Goal: Task Accomplishment & Management: Use online tool/utility

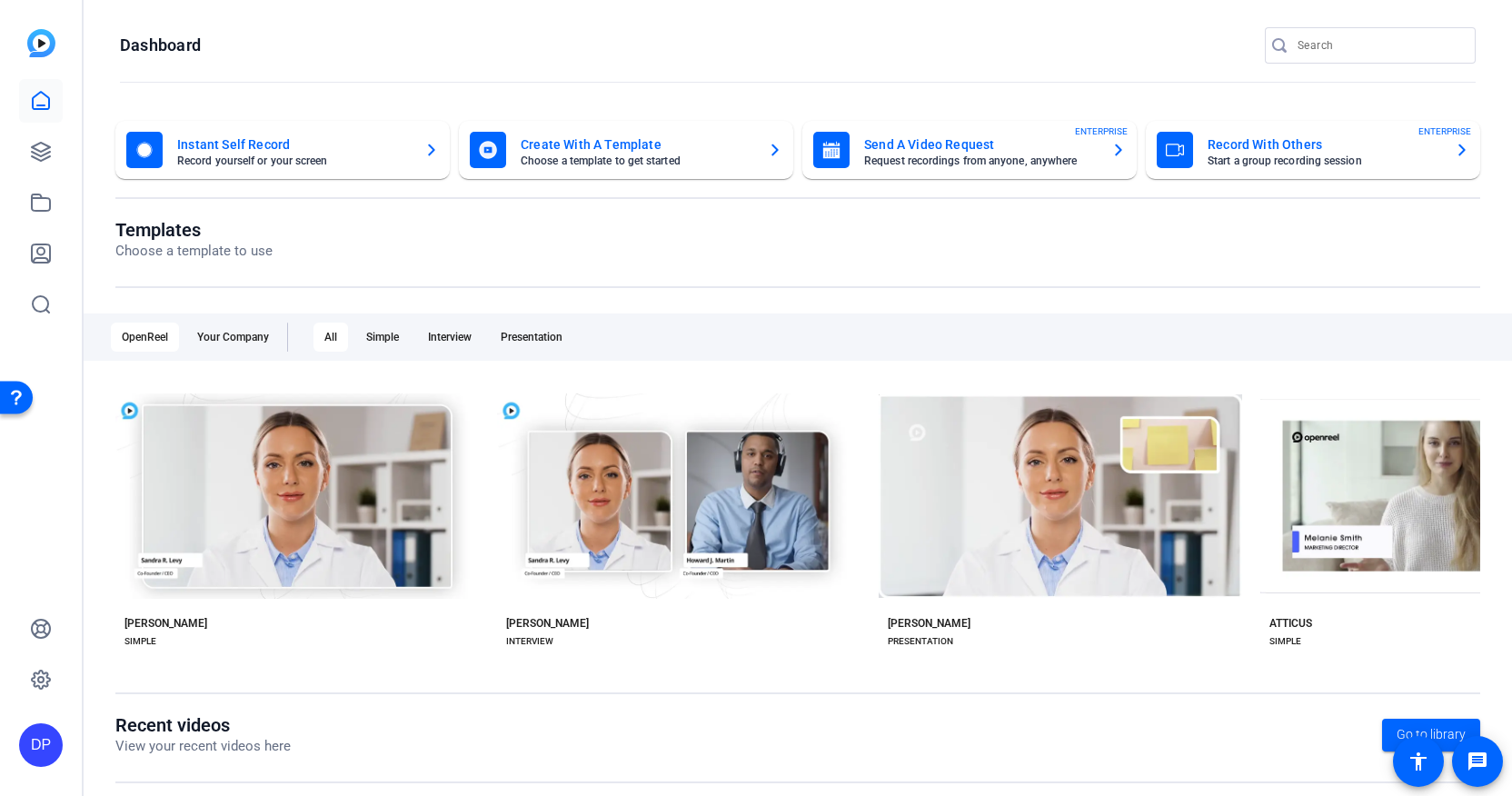
click at [1398, 160] on mat-card-subtitle "Start a group recording session" at bounding box center [1323, 161] width 232 height 11
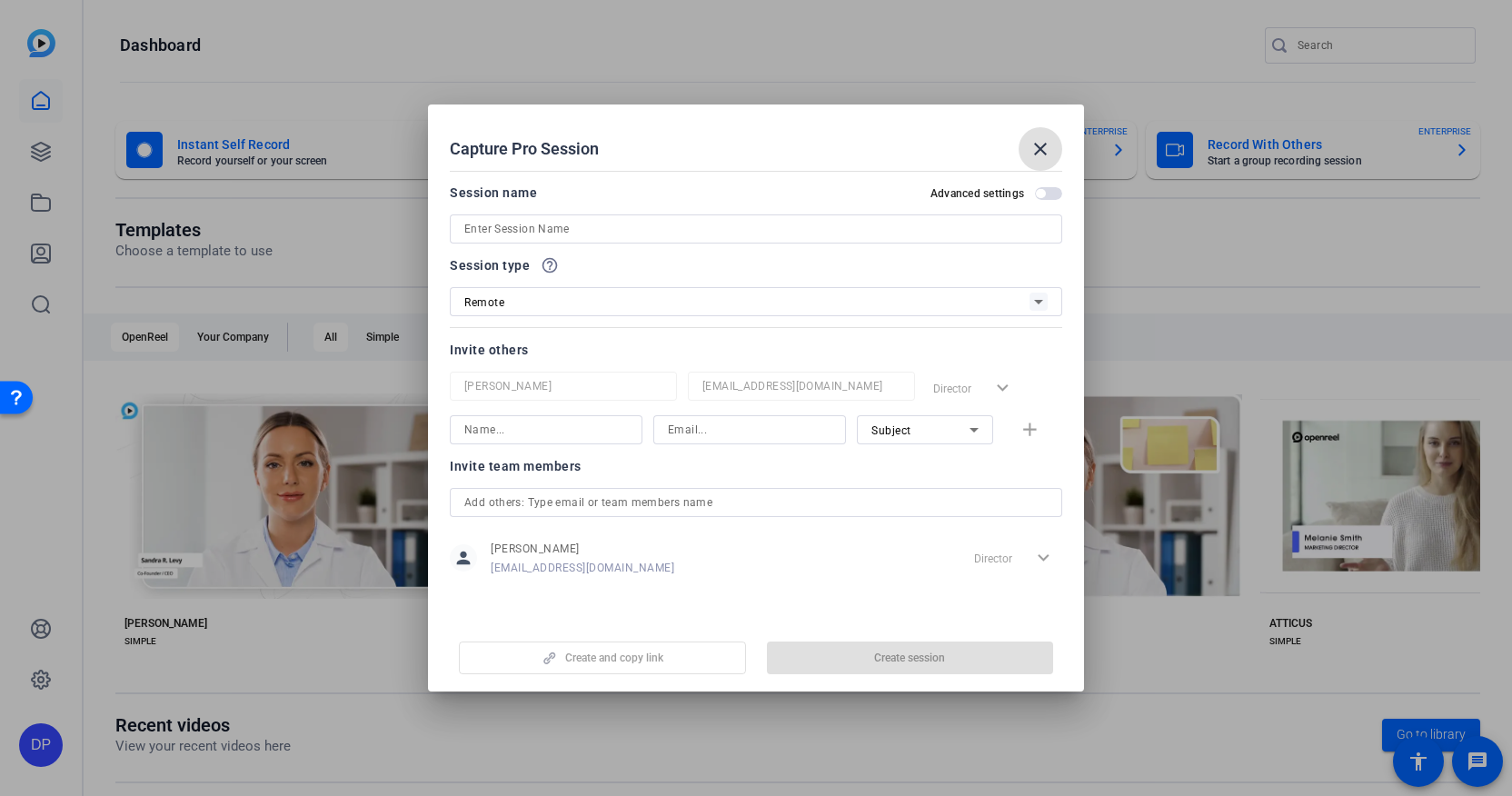
click at [1039, 143] on mat-icon "close" at bounding box center [1040, 149] width 22 height 22
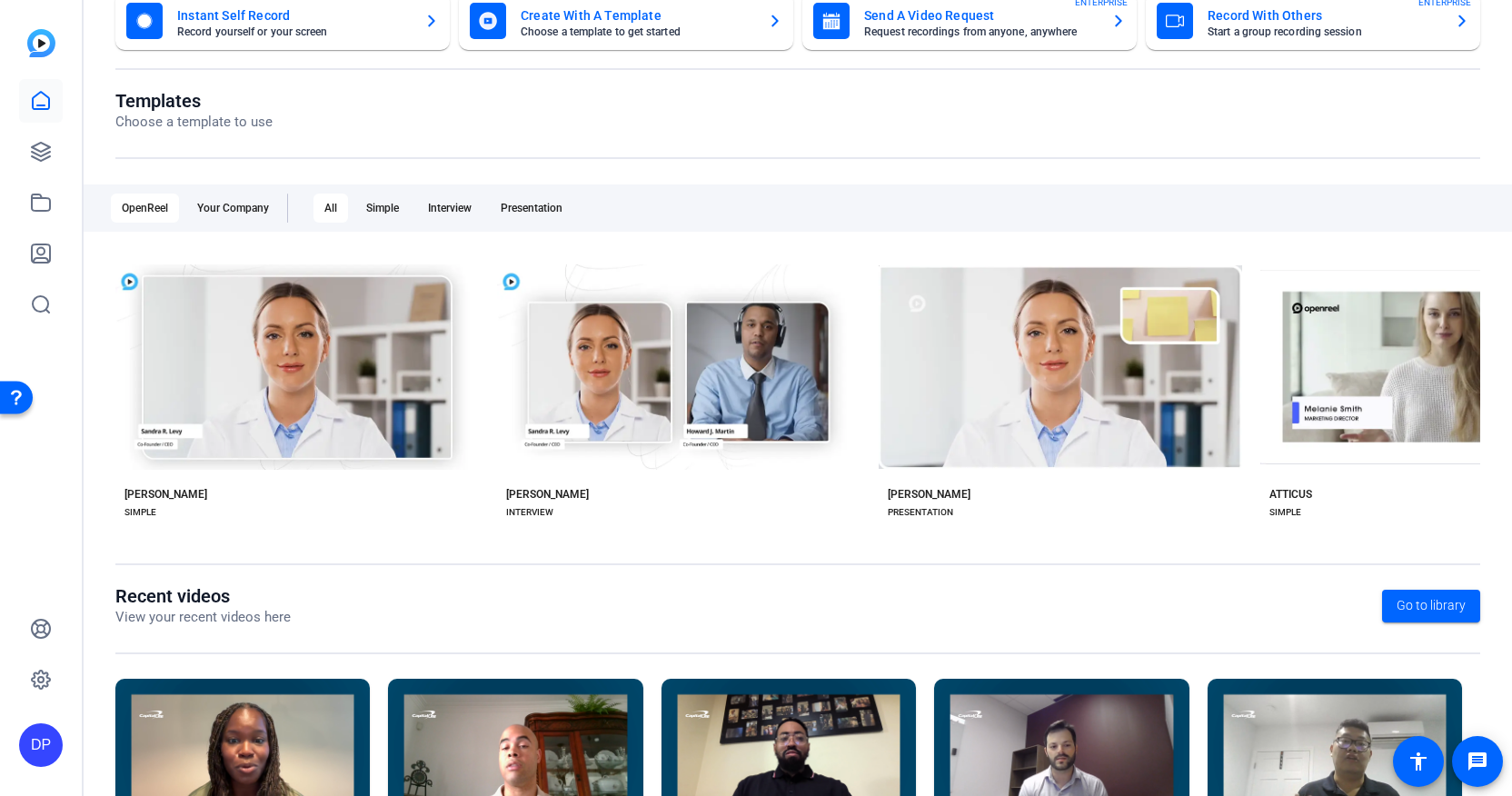
scroll to position [136, 0]
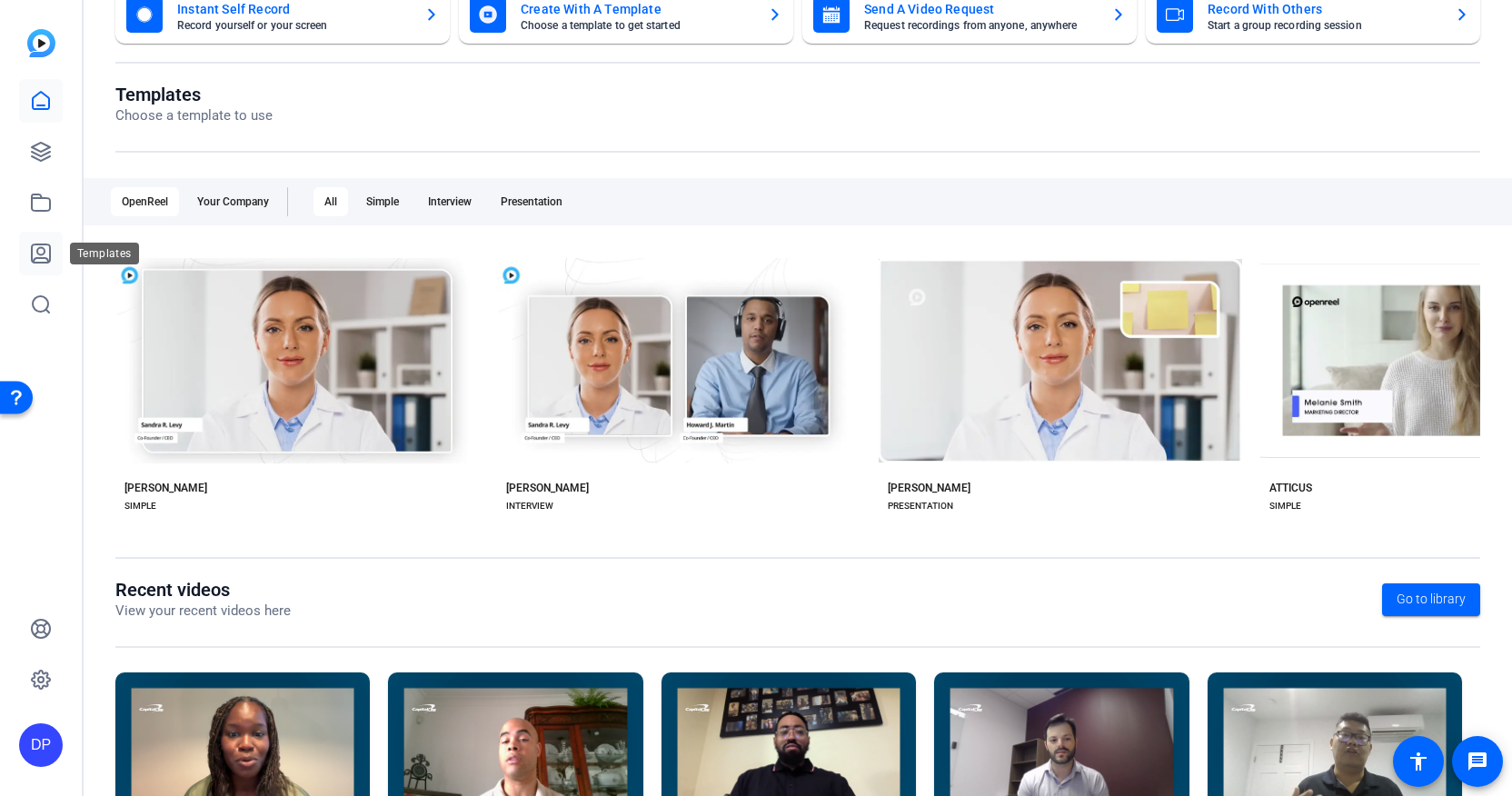
click at [42, 252] on icon at bounding box center [41, 253] width 22 height 22
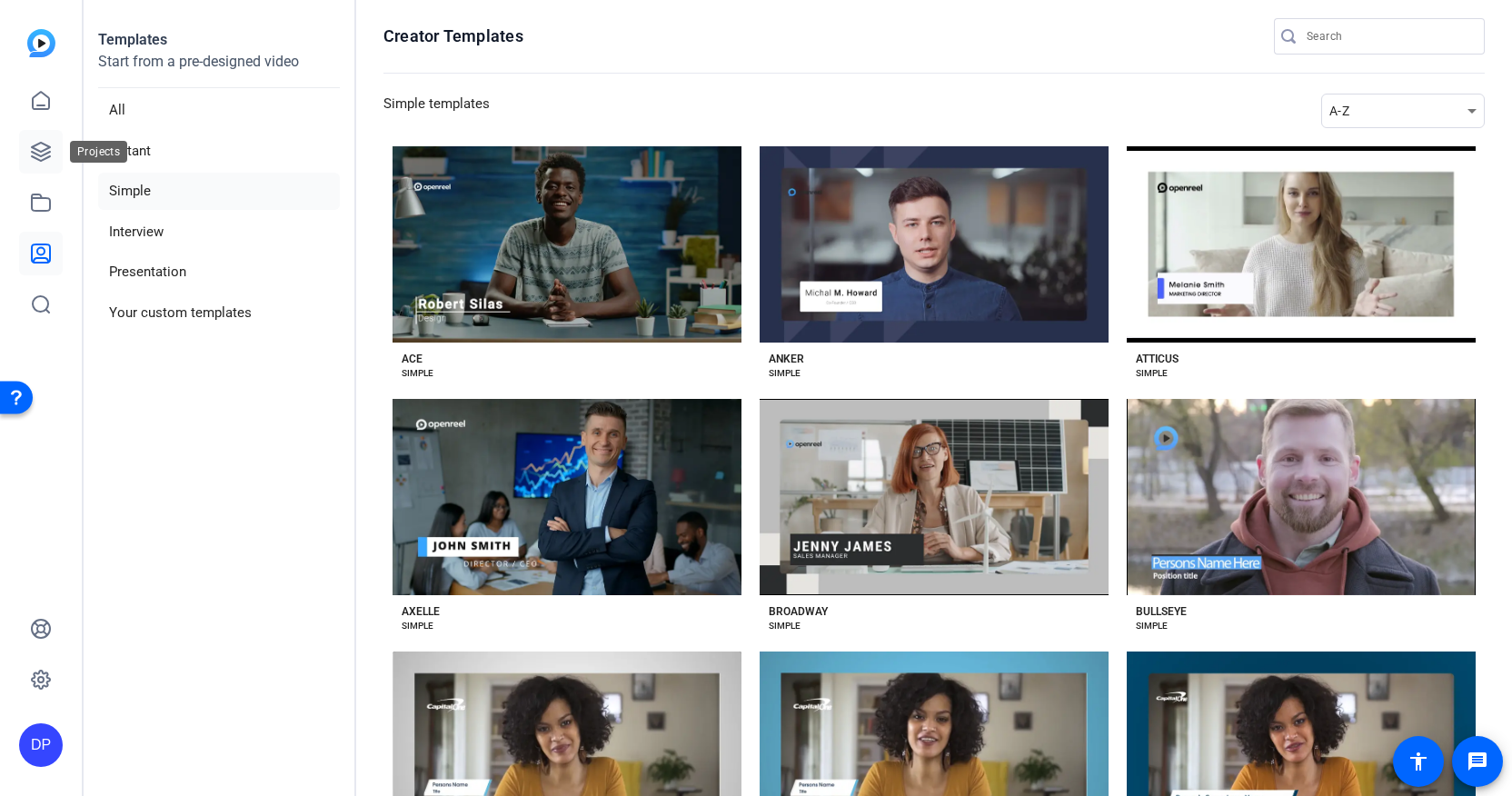
click at [41, 158] on icon at bounding box center [41, 152] width 22 height 22
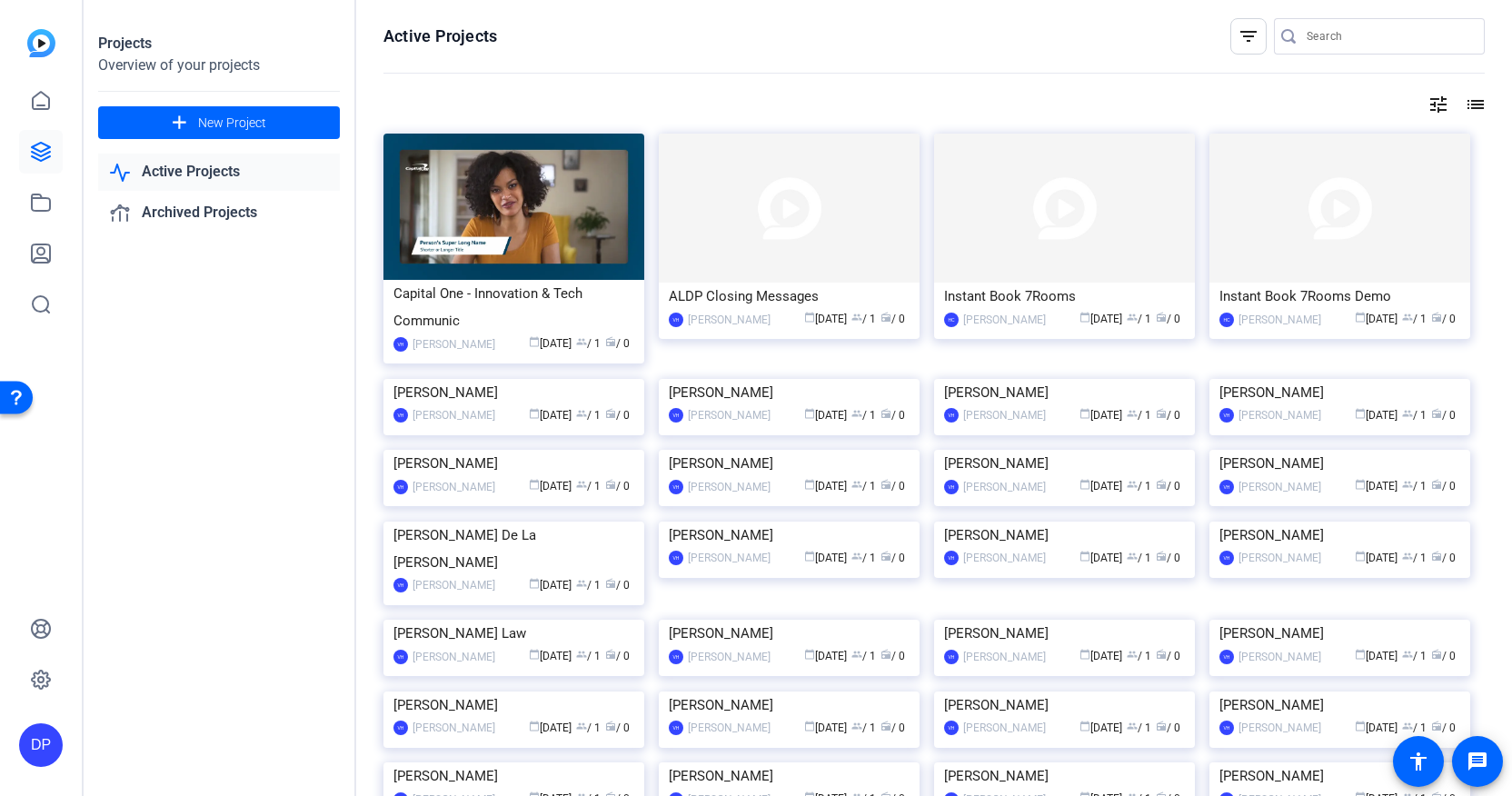
click at [26, 37] on div at bounding box center [41, 178] width 44 height 297
click at [39, 109] on icon at bounding box center [41, 100] width 16 height 17
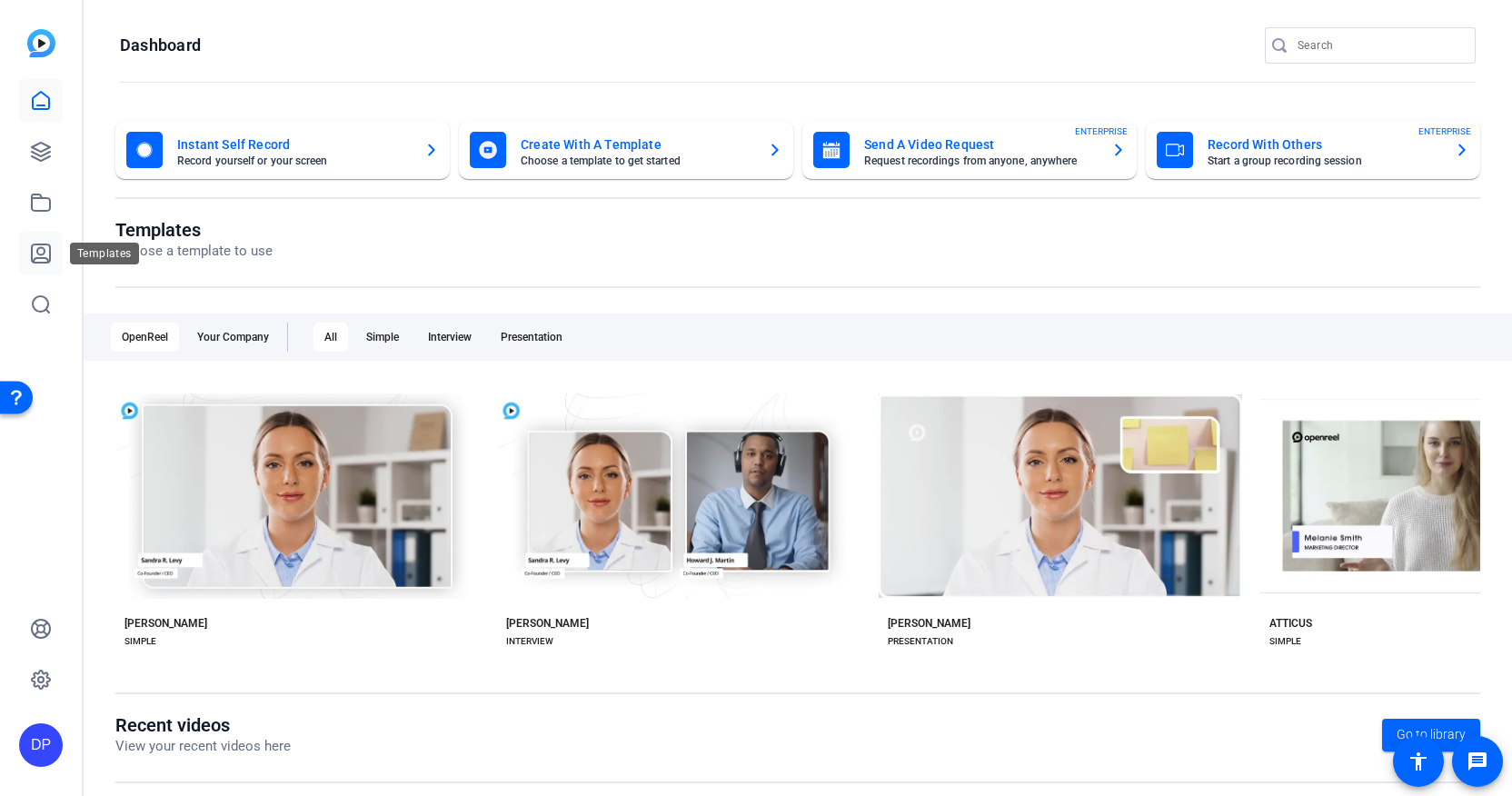
click at [37, 264] on link at bounding box center [41, 253] width 44 height 44
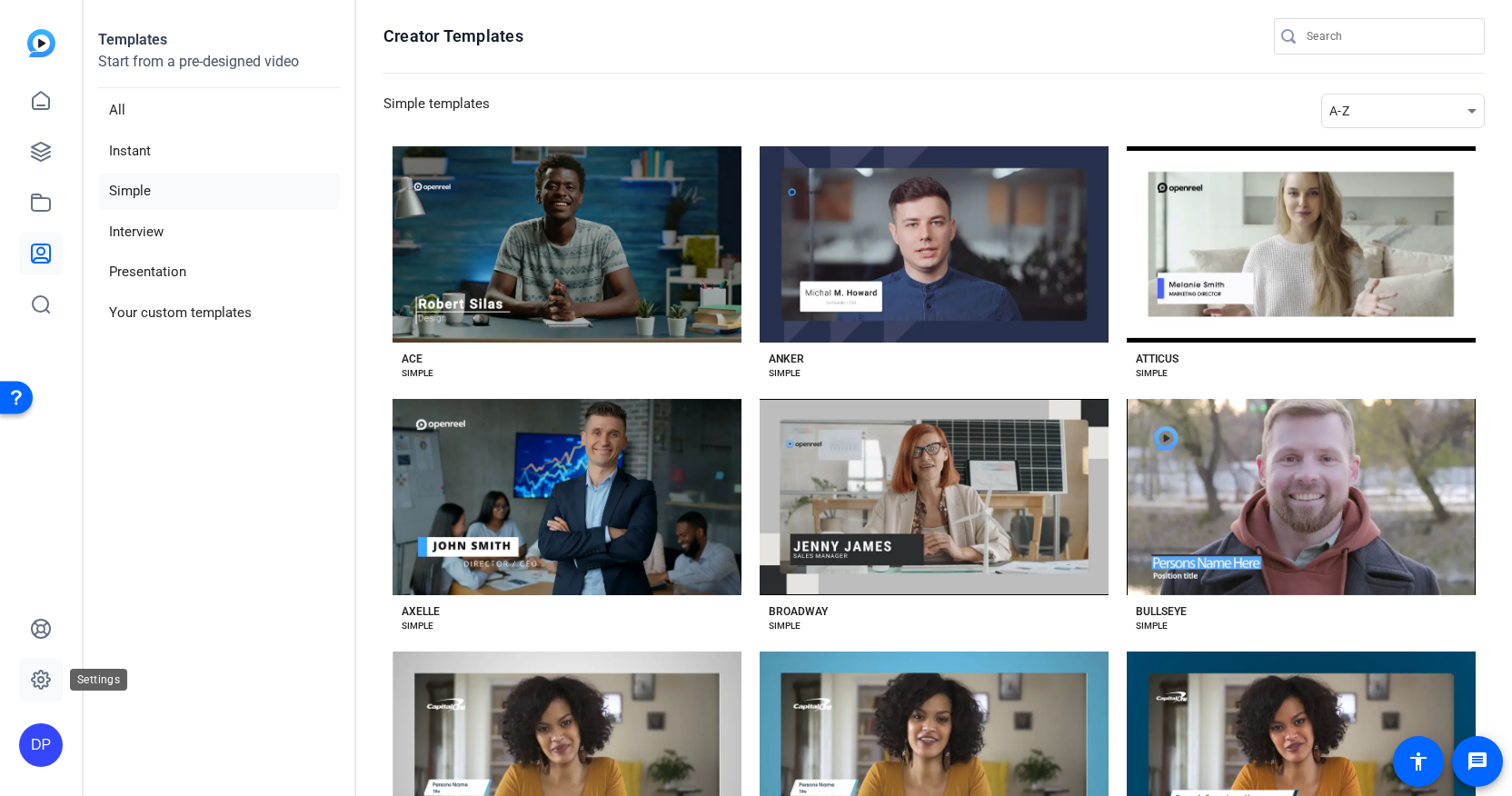
click at [37, 676] on icon at bounding box center [41, 679] width 22 height 22
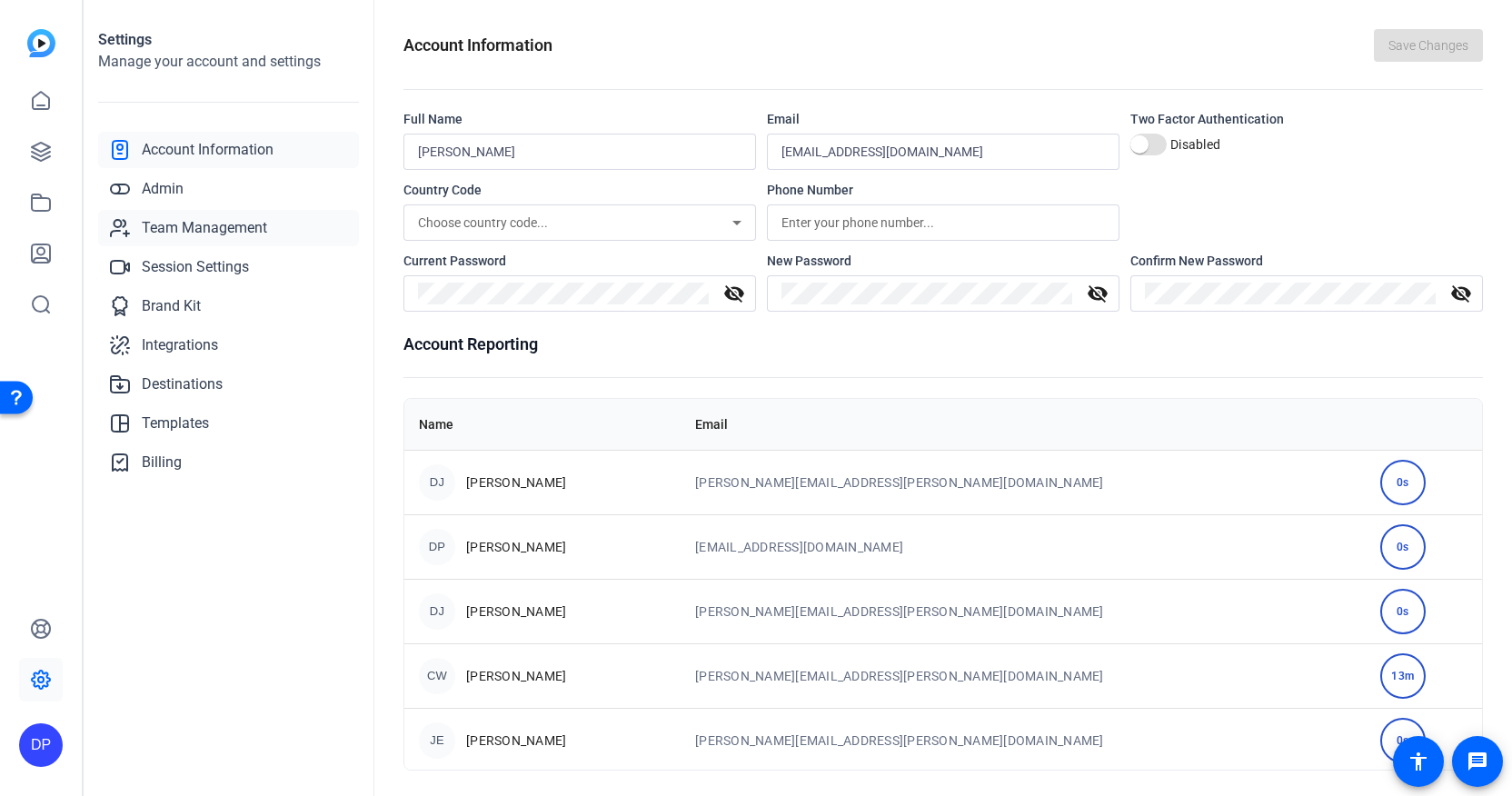
click at [199, 241] on link "Team Management" at bounding box center [229, 228] width 261 height 36
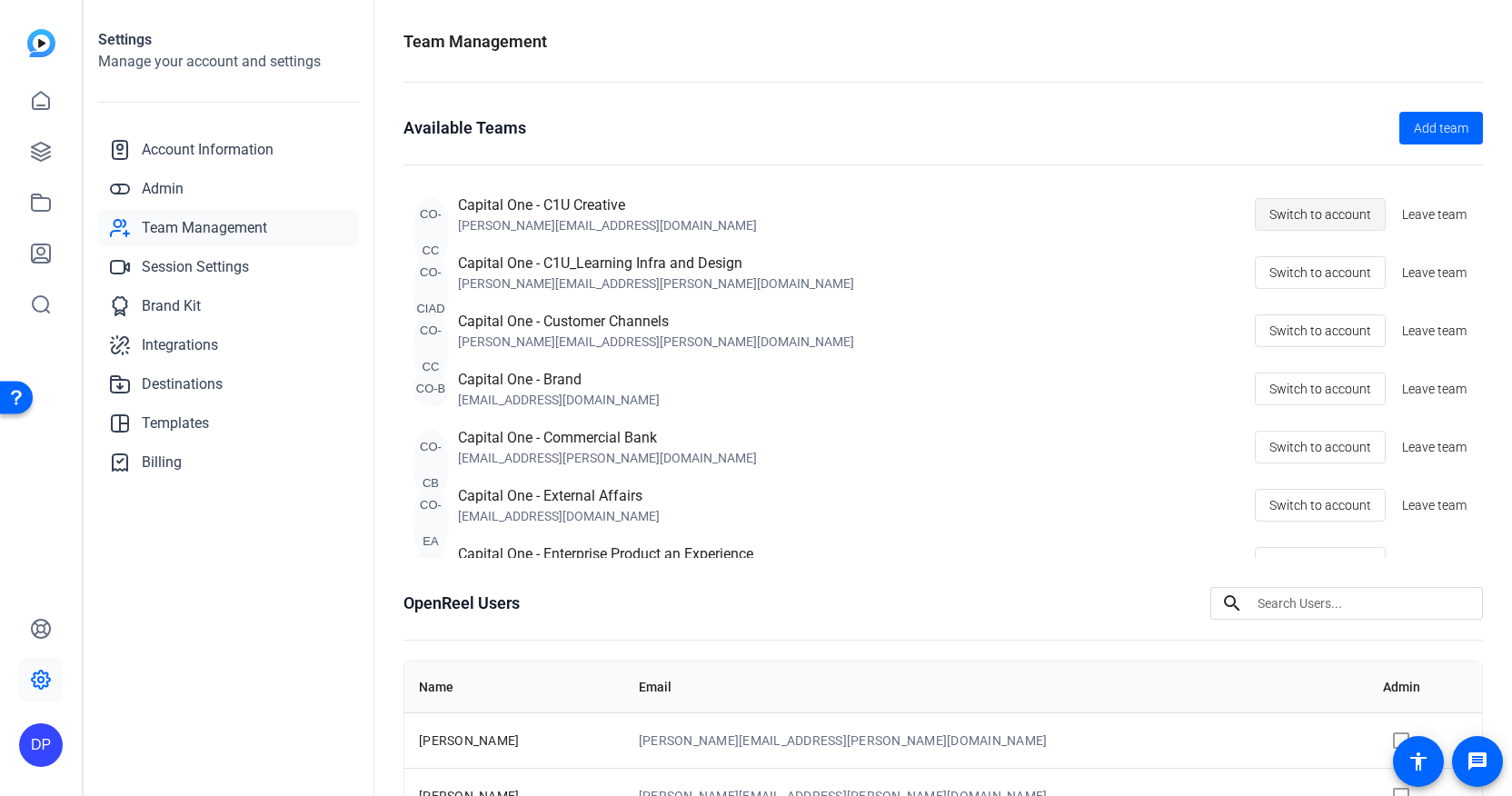
click at [1322, 221] on span "Switch to account" at bounding box center [1321, 215] width 102 height 35
click at [44, 255] on icon at bounding box center [41, 253] width 22 height 22
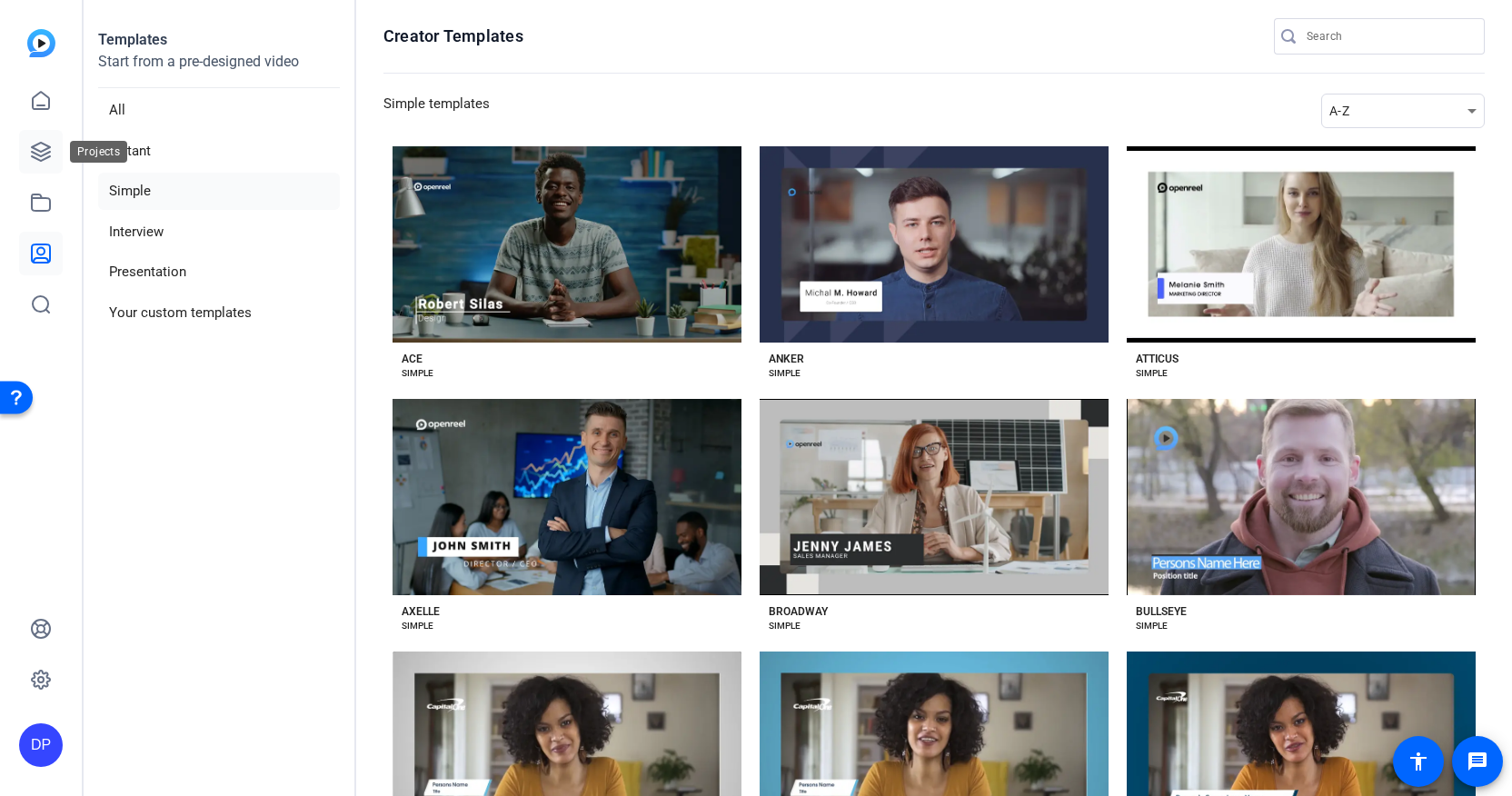
click at [47, 163] on link at bounding box center [41, 152] width 44 height 44
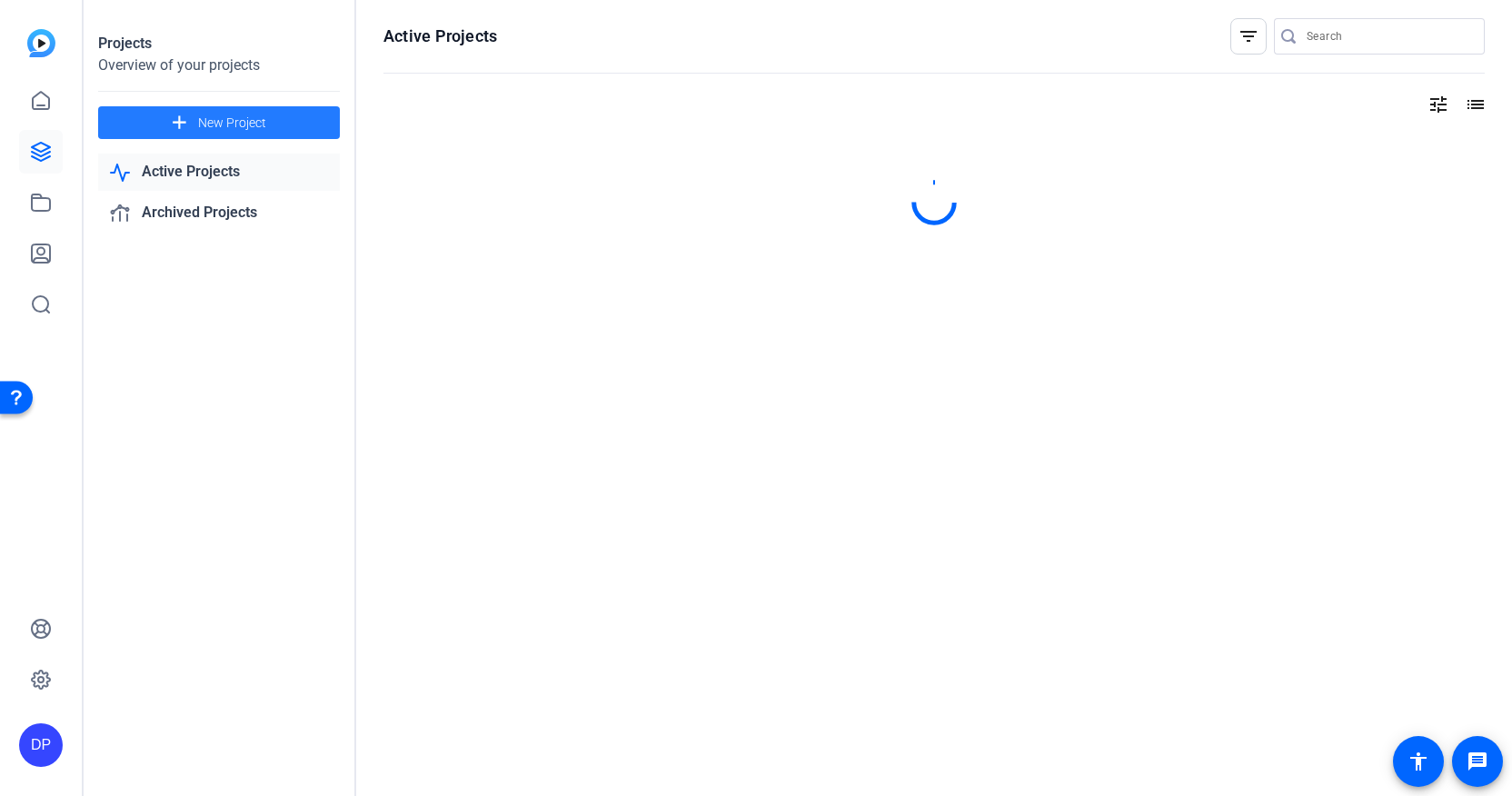
click at [243, 119] on span "New Project" at bounding box center [232, 123] width 68 height 19
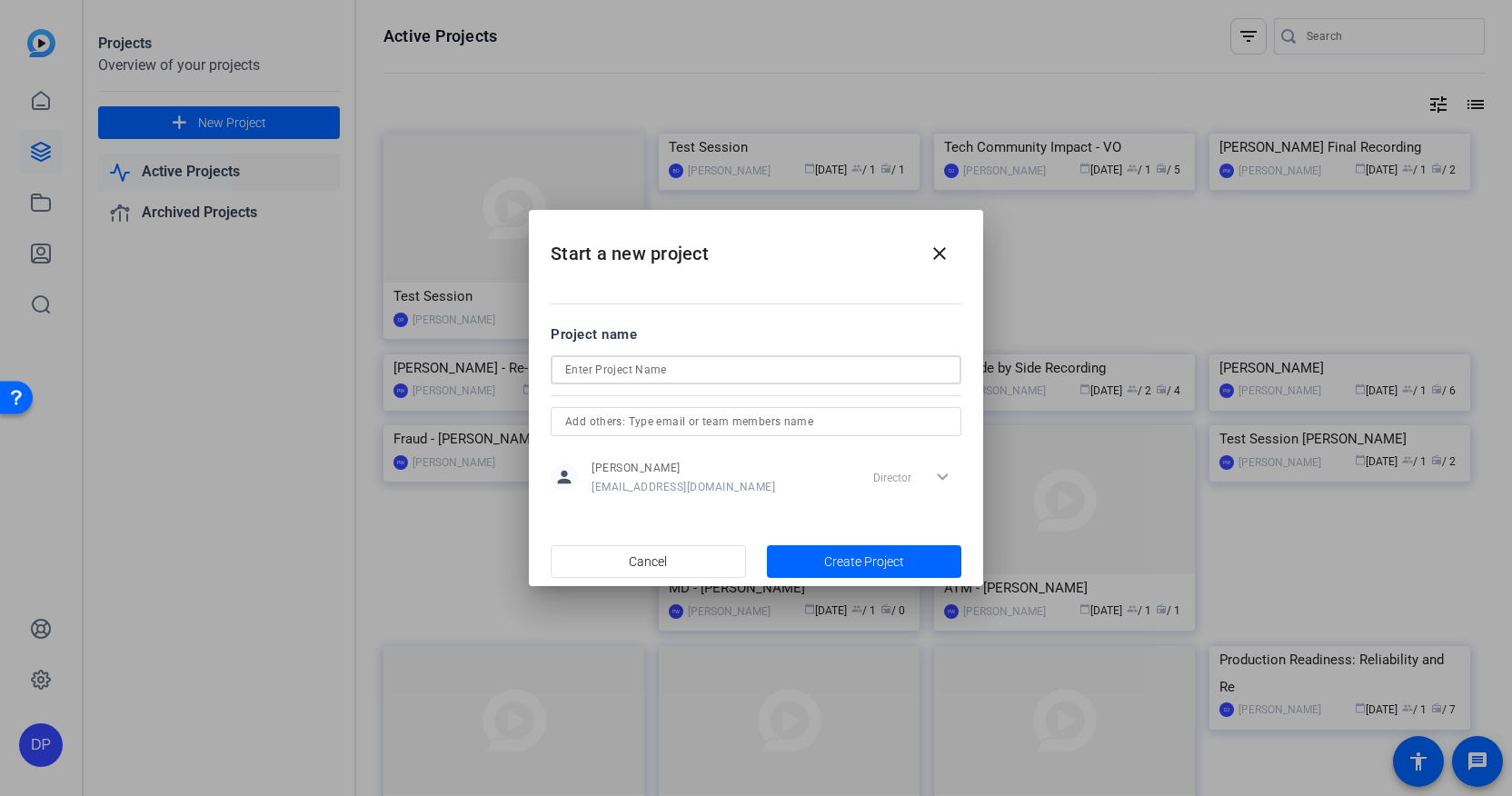
click at [648, 372] on input at bounding box center [756, 370] width 382 height 22
type input "Test"
click at [899, 560] on span "Create Project" at bounding box center [864, 562] width 80 height 19
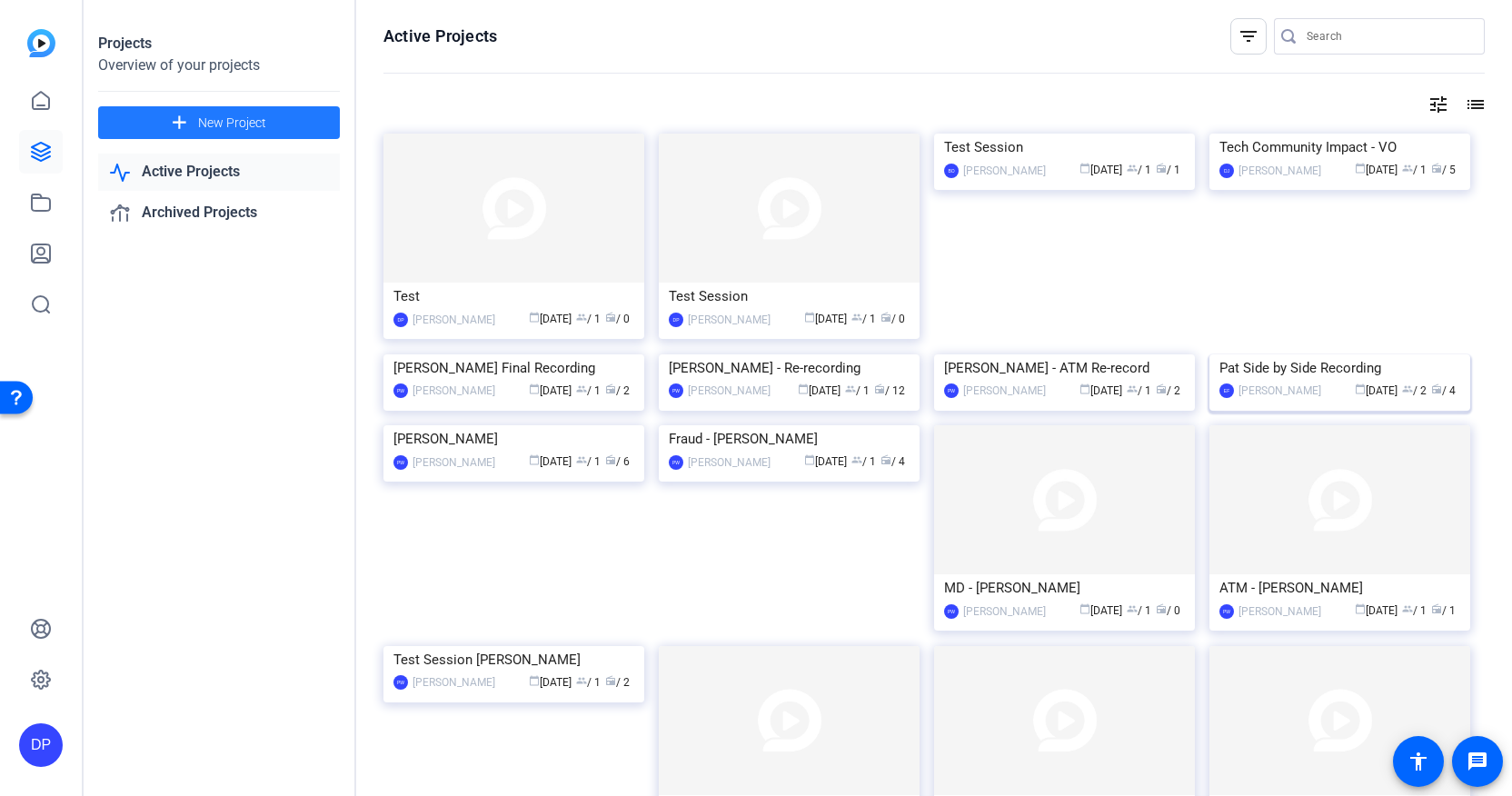
click at [1293, 415] on mat-card-content "Pat Side by Side Recording EF [PERSON_NAME] calendar_today [DATE] group / 2 rad…" at bounding box center [1340, 384] width 270 height 61
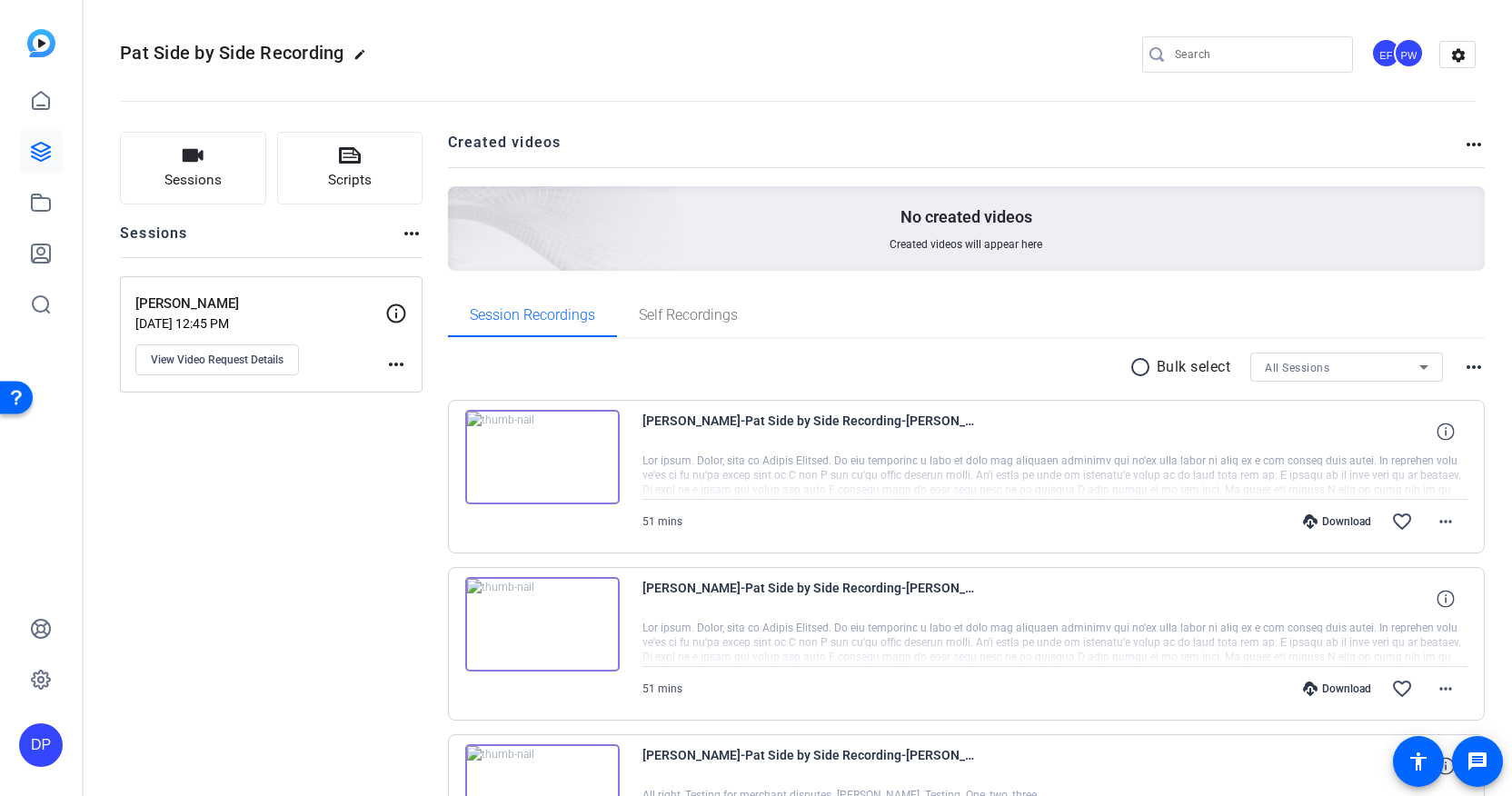
click at [605, 665] on img at bounding box center [543, 625] width 155 height 95
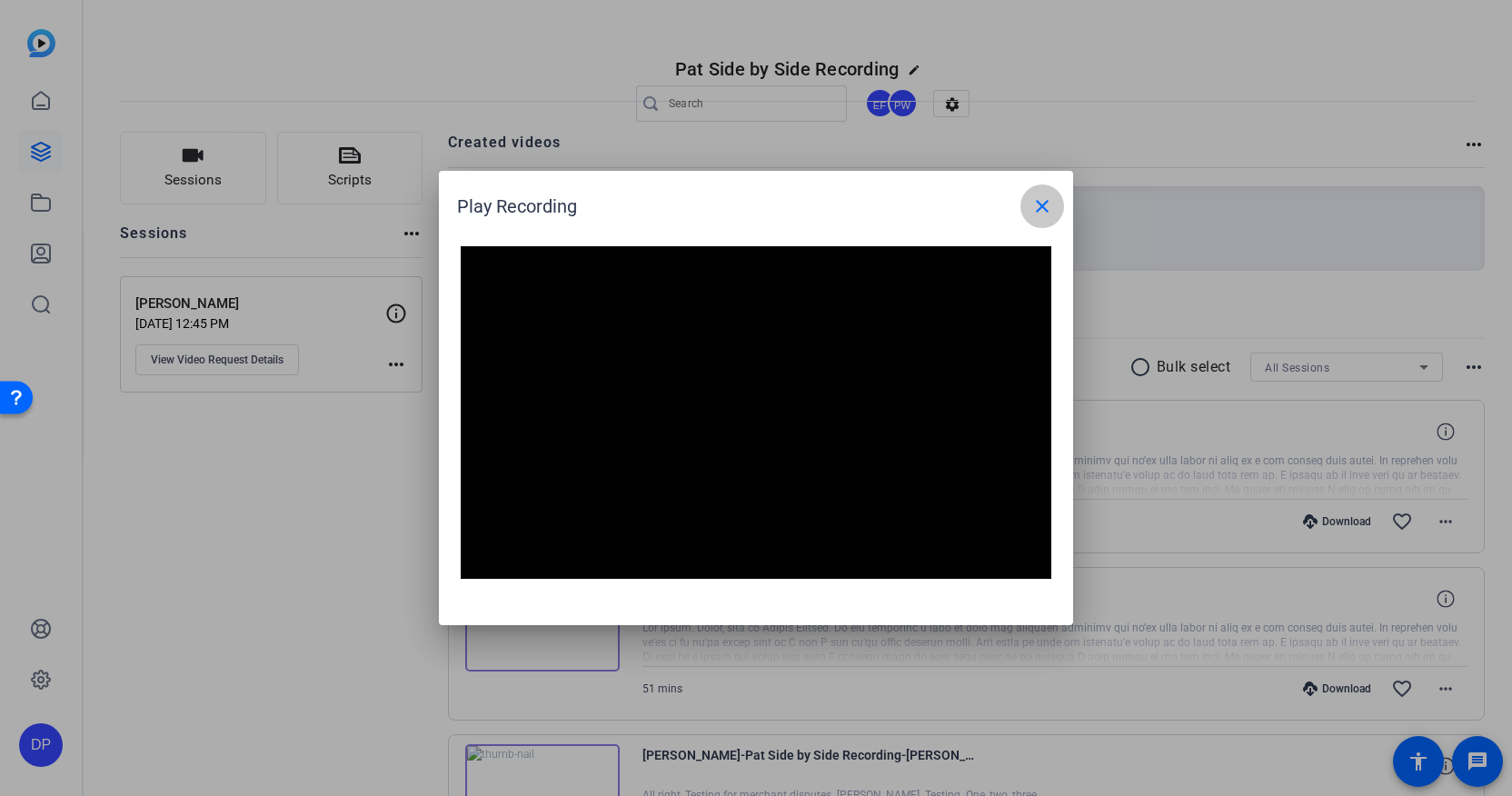
click at [1036, 214] on mat-icon "close" at bounding box center [1042, 207] width 22 height 22
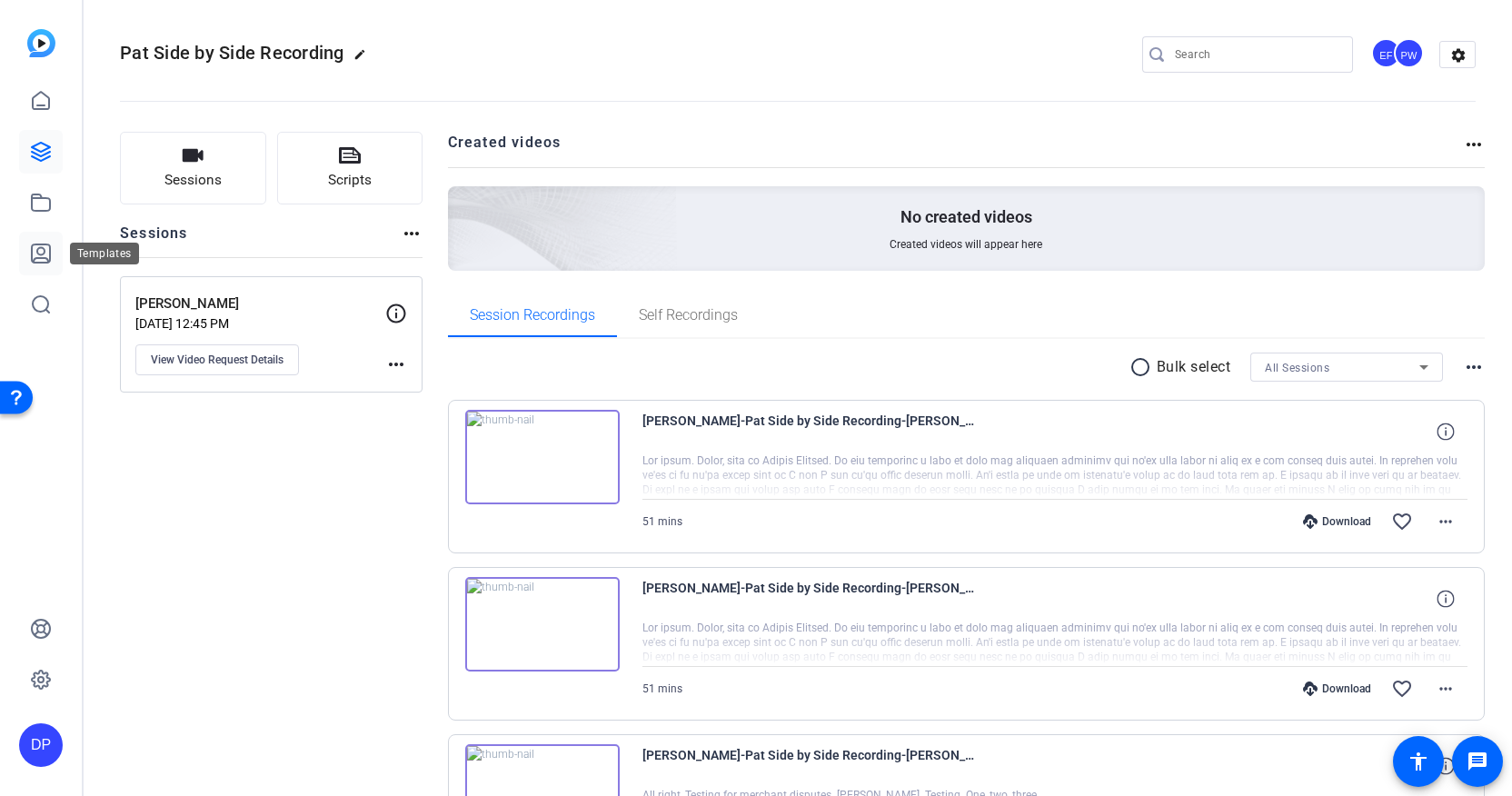
click at [52, 244] on link at bounding box center [41, 253] width 44 height 44
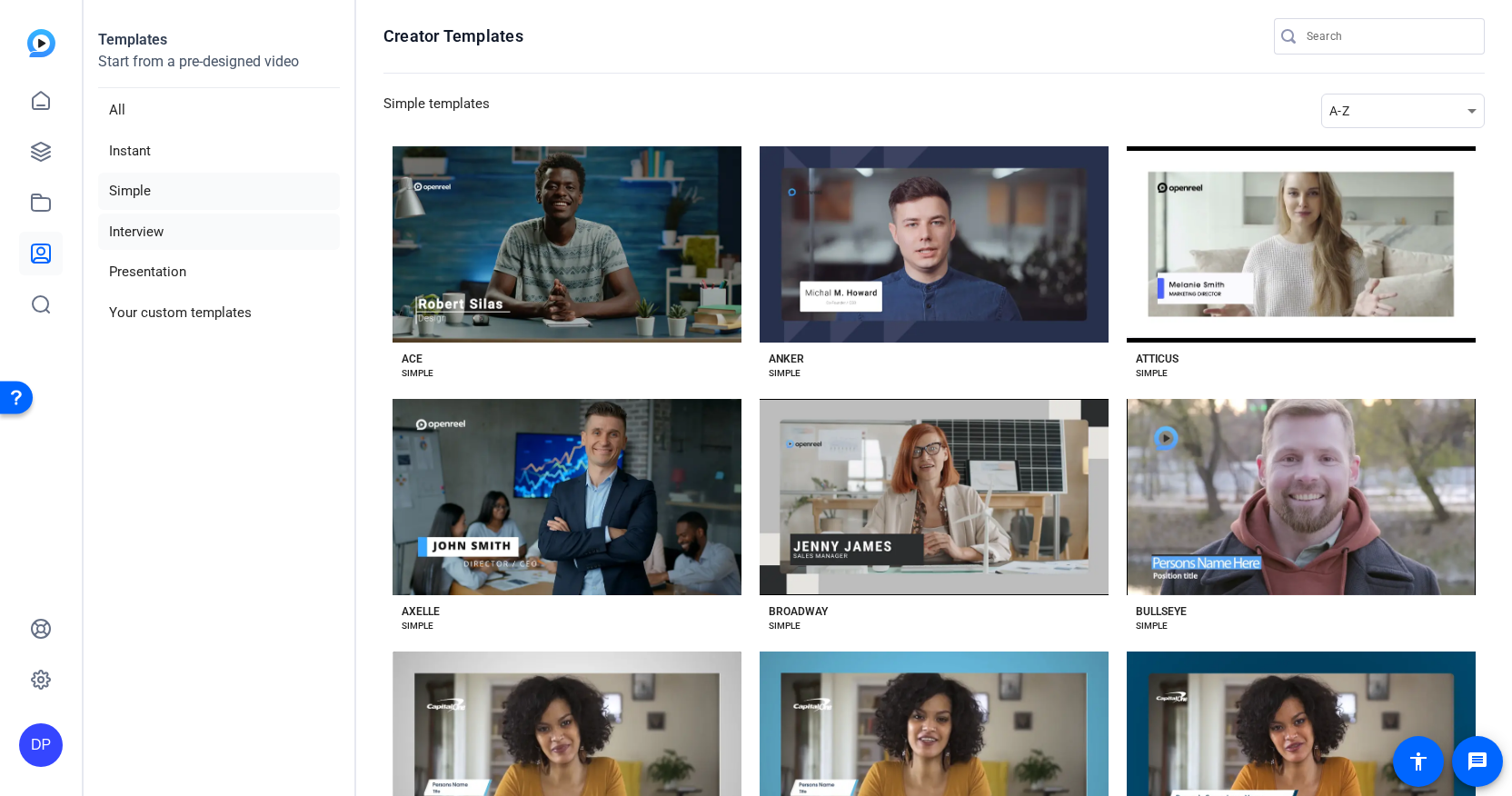
click at [148, 232] on li "Interview" at bounding box center [219, 231] width 241 height 37
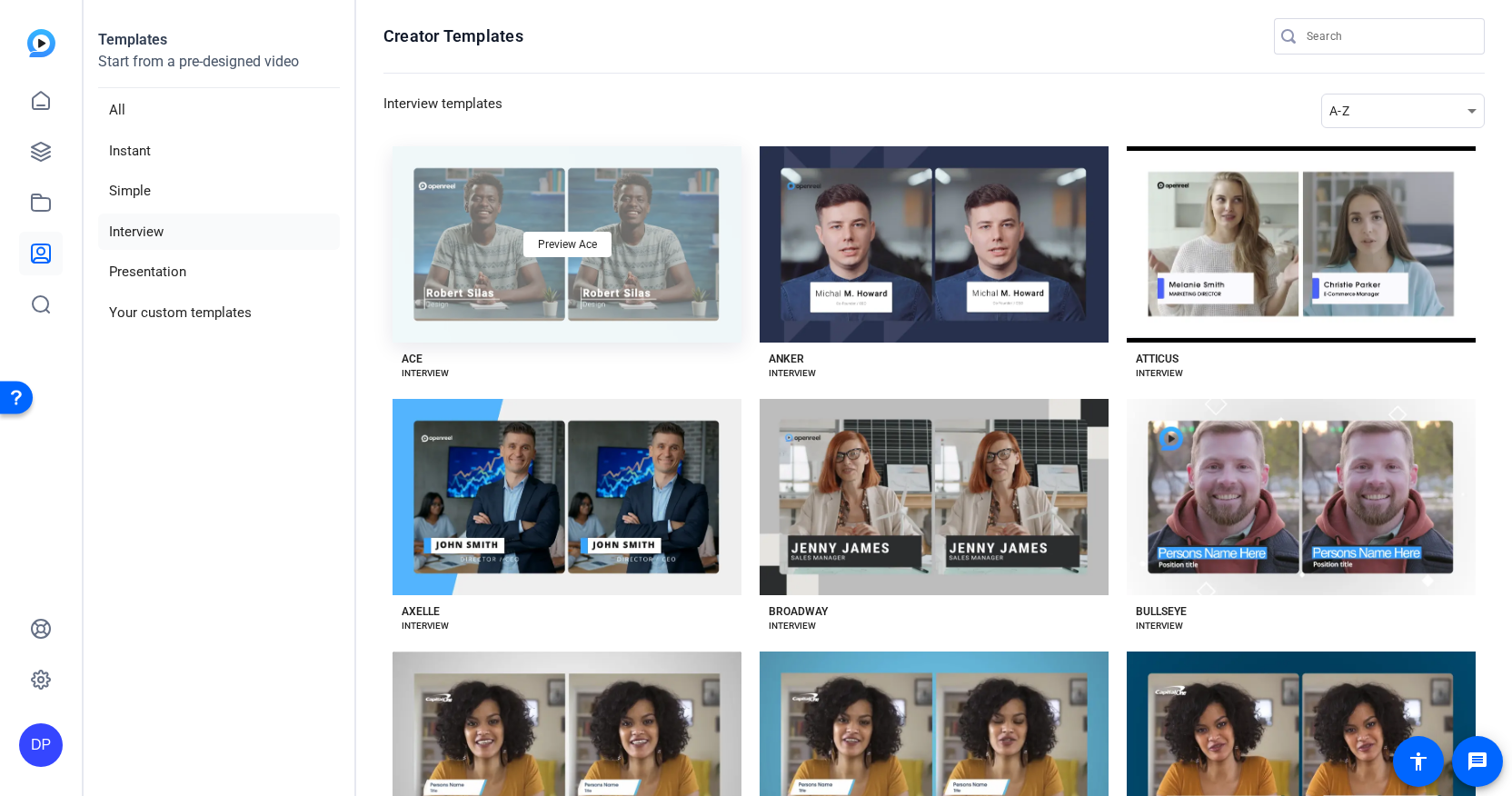
click at [698, 302] on div "Preview Ace" at bounding box center [567, 245] width 349 height 197
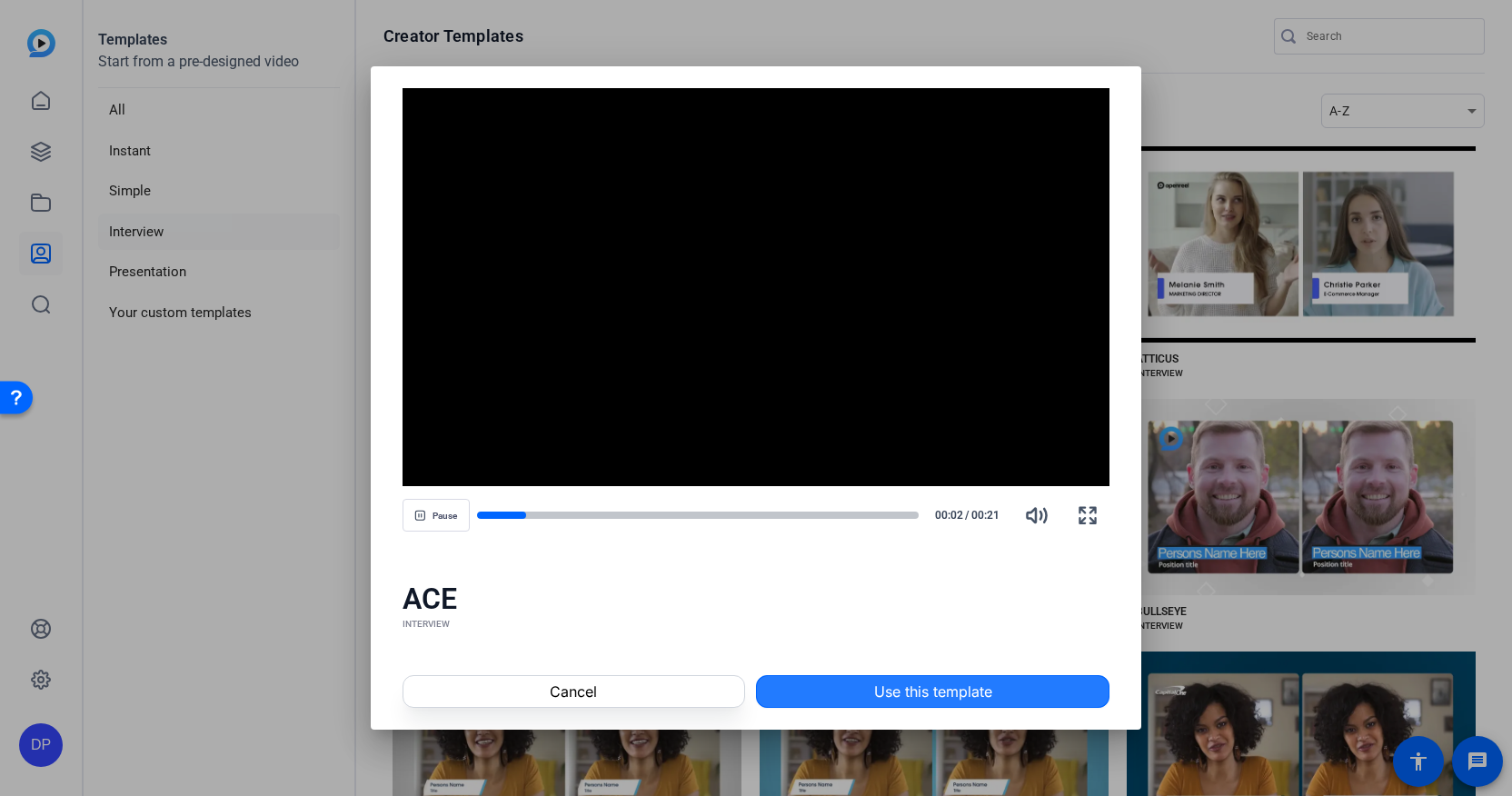
click at [805, 679] on span at bounding box center [933, 691] width 352 height 44
